Goal: Find specific page/section: Find specific page/section

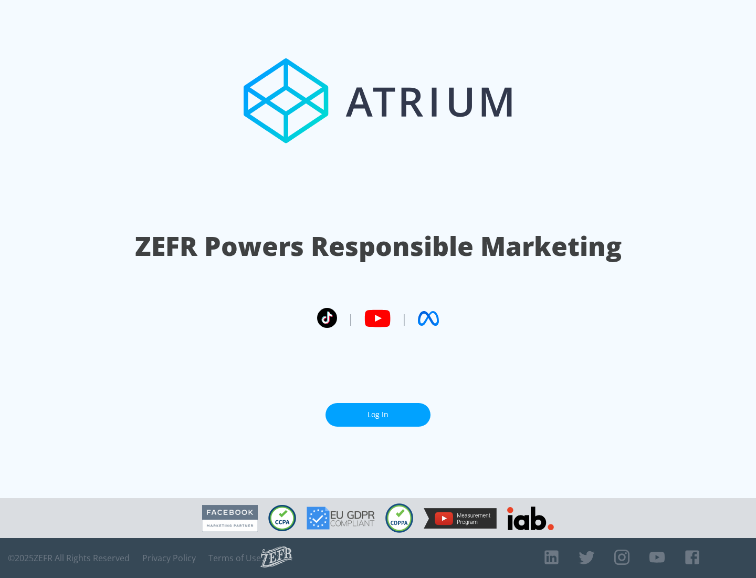
click at [378, 414] on link "Log In" at bounding box center [378, 415] width 105 height 24
